Goal: Book appointment/travel/reservation

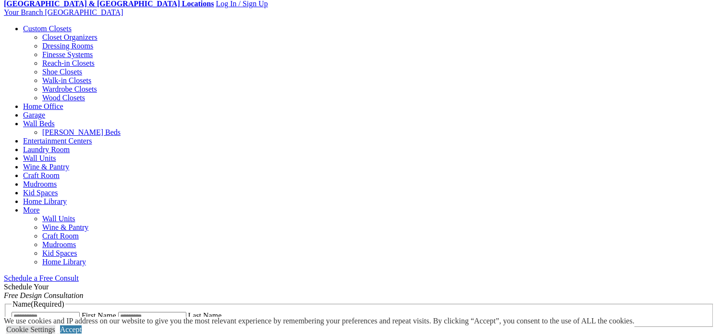
scroll to position [394, 0]
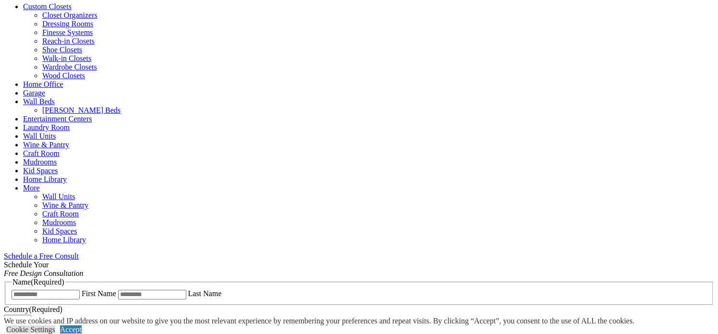
click at [79, 252] on span "Schedule a Free Consult (opens a dropdown menu)" at bounding box center [79, 256] width 0 height 8
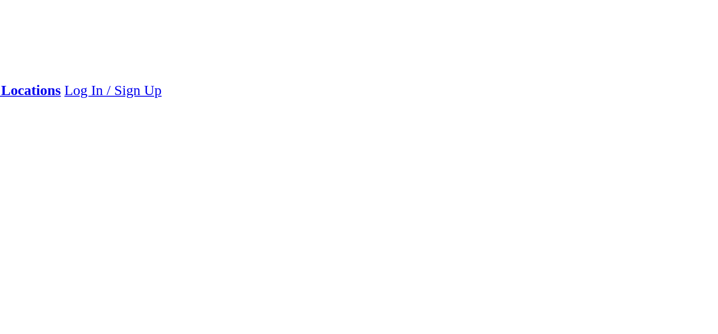
scroll to position [348, 0]
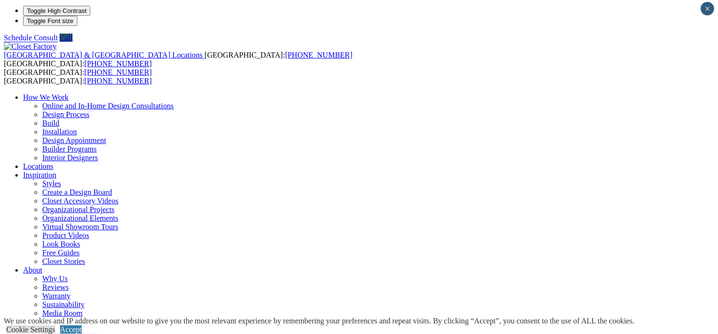
scroll to position [0, 0]
